Goal: Information Seeking & Learning: Compare options

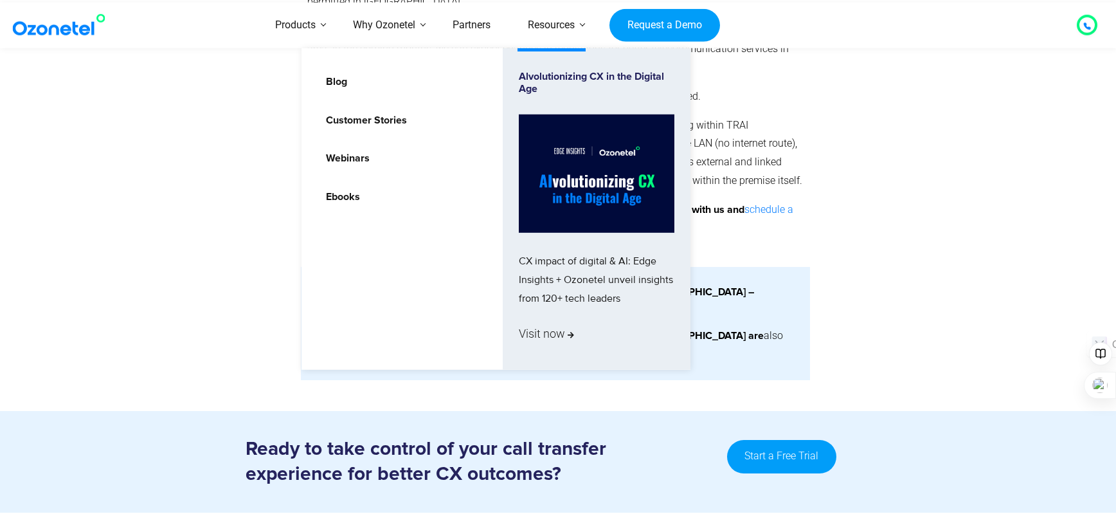
scroll to position [1864, 0]
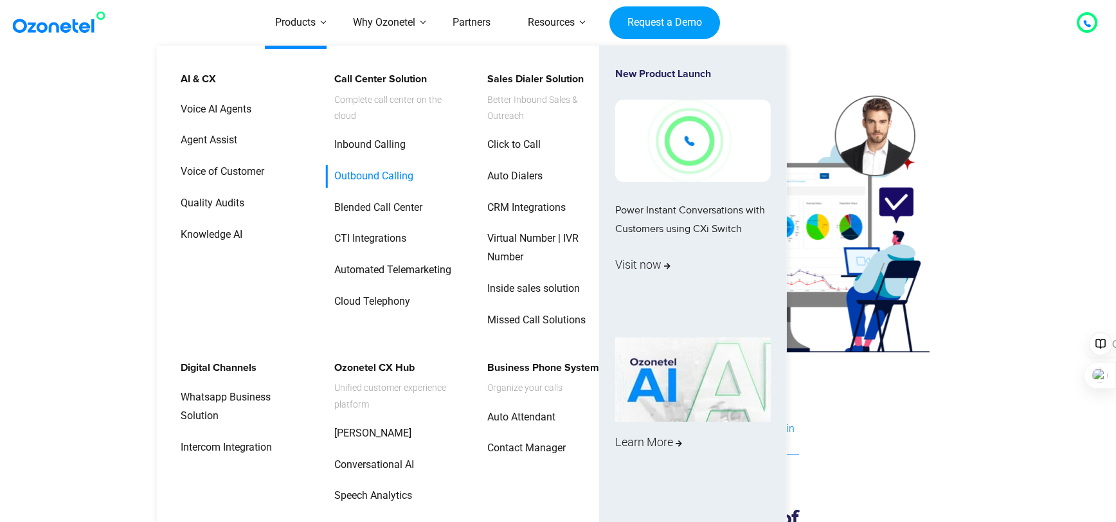
click at [387, 175] on link "Outbound Calling" at bounding box center [370, 176] width 89 height 22
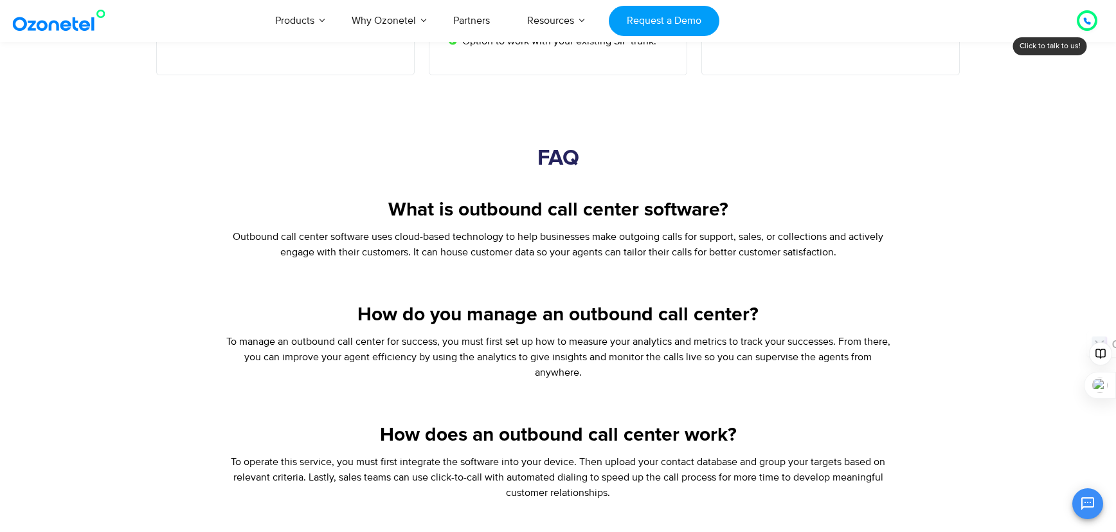
scroll to position [2571, 0]
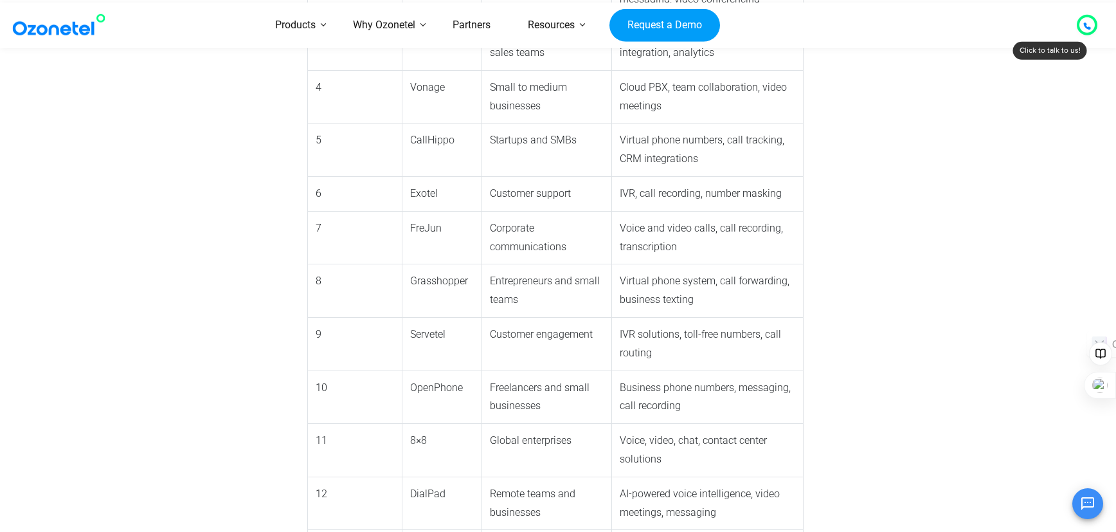
scroll to position [1414, 0]
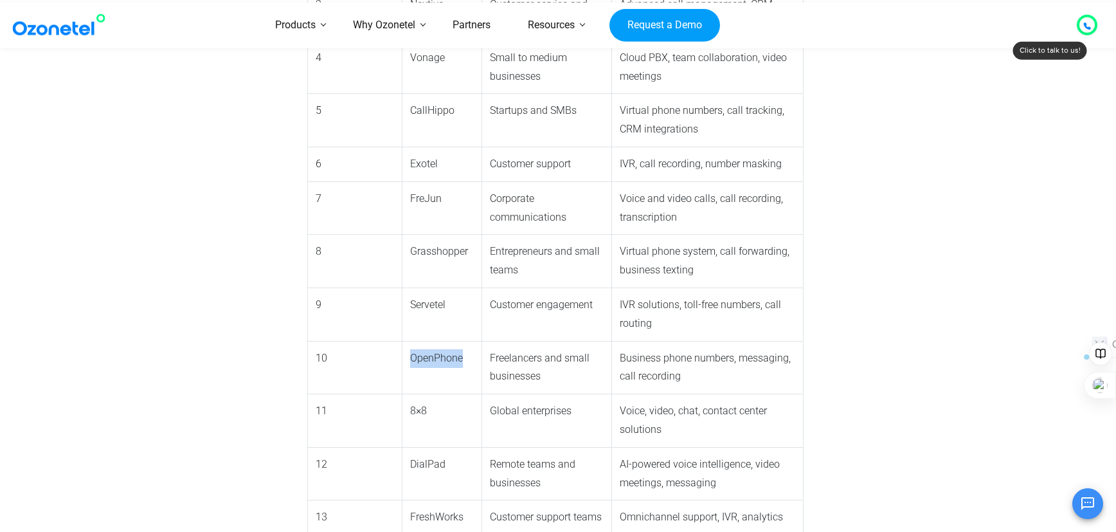
drag, startPoint x: 354, startPoint y: 273, endPoint x: 406, endPoint y: 274, distance: 52.1
click at [406, 341] on td "OpenPhone" at bounding box center [442, 367] width 80 height 53
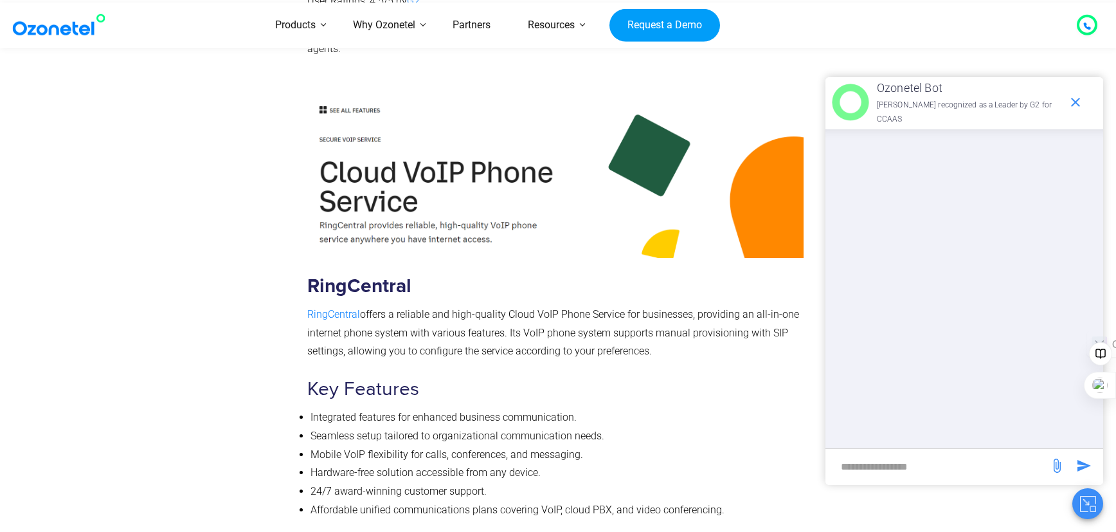
scroll to position [3792, 0]
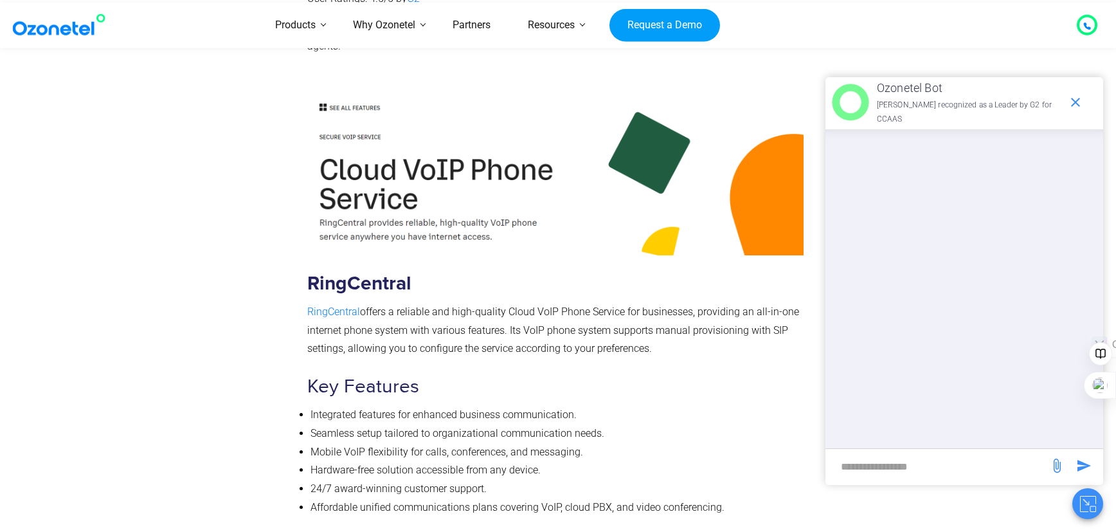
click at [321, 82] on img at bounding box center [555, 168] width 496 height 173
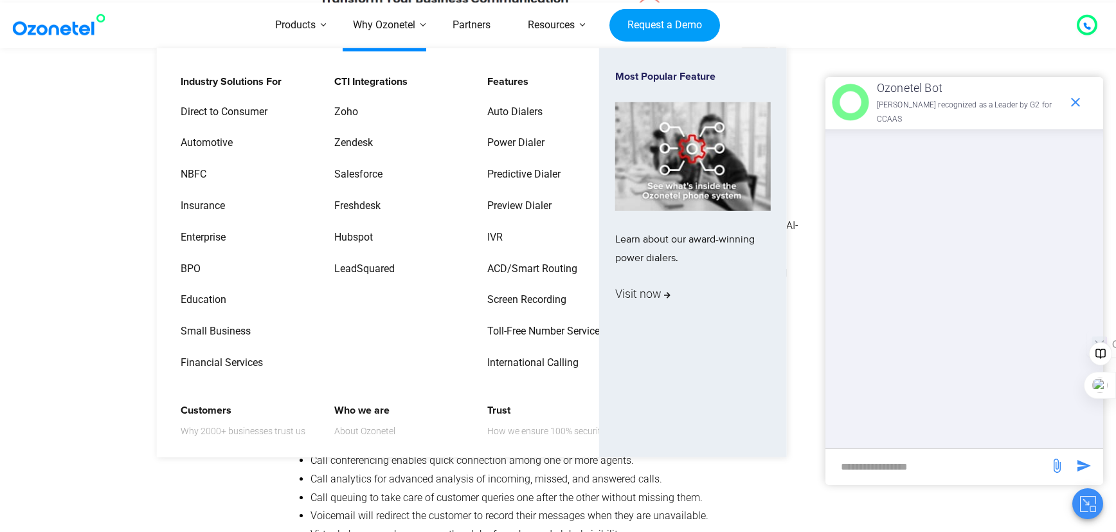
scroll to position [4885, 0]
